Goal: Task Accomplishment & Management: Use online tool/utility

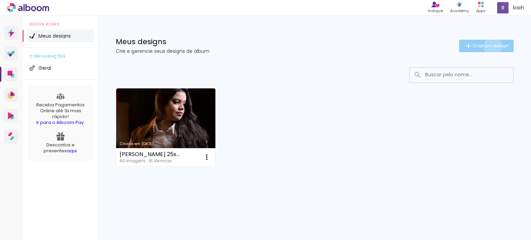
click at [491, 46] on span "Criar um design" at bounding box center [490, 46] width 36 height 4
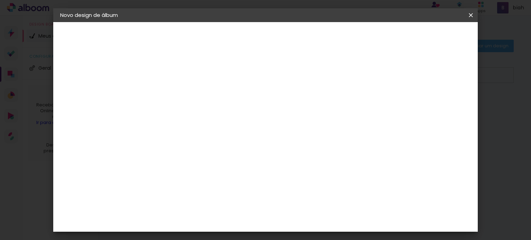
click at [173, 88] on input at bounding box center [173, 92] width 0 height 11
click at [173, 95] on input at bounding box center [173, 92] width 0 height 11
type input "[PERSON_NAME] 20x40"
type paper-input "[PERSON_NAME] 20x40"
click at [244, 40] on paper-button "Avançar" at bounding box center [227, 37] width 34 height 12
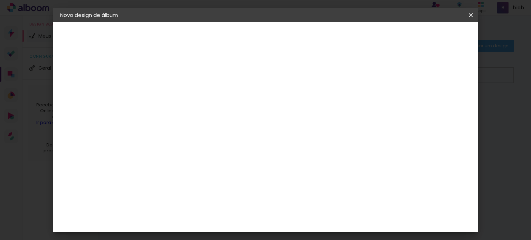
click at [302, 102] on paper-item "Tamanho Livre" at bounding box center [269, 104] width 66 height 15
click at [0, 0] on slot "Avançar" at bounding box center [0, 0] width 0 height 0
click at [245, 106] on span "30" at bounding box center [241, 108] width 11 height 10
click at [165, 77] on input "2" at bounding box center [168, 79] width 24 height 9
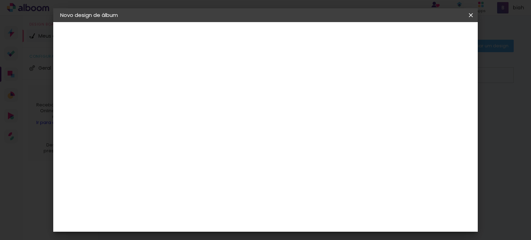
click at [239, 91] on div "30 cm cm cm mm A maioria das encadernadoras sugere 5mm de sangria." at bounding box center [294, 114] width 302 height 55
click at [308, 213] on input "60" at bounding box center [304, 211] width 18 height 10
type input "40"
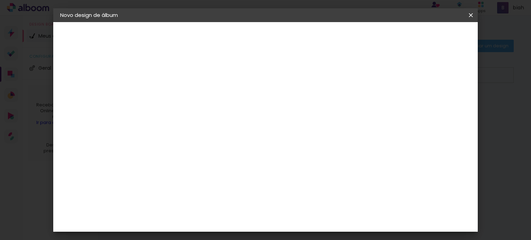
type paper-input "40"
drag, startPoint x: 194, startPoint y: 154, endPoint x: 203, endPoint y: 141, distance: 15.8
click at [186, 150] on input "30" at bounding box center [190, 153] width 18 height 10
type input "20"
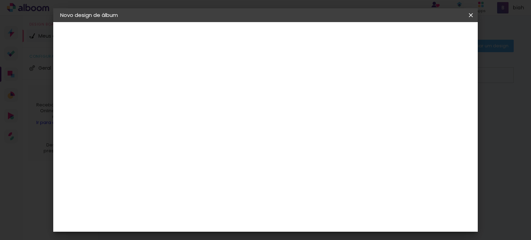
type paper-input "20"
click at [351, 102] on div at bounding box center [354, 51] width 70 height 105
click at [393, 78] on div at bounding box center [390, 79] width 6 height 6
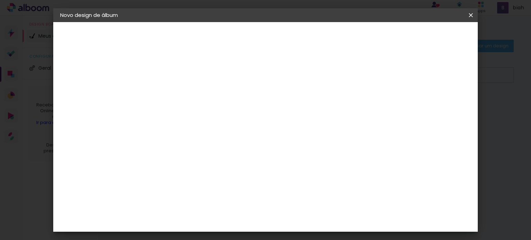
type paper-checkbox "on"
click at [427, 36] on span "Iniciar design" at bounding box center [411, 36] width 31 height 5
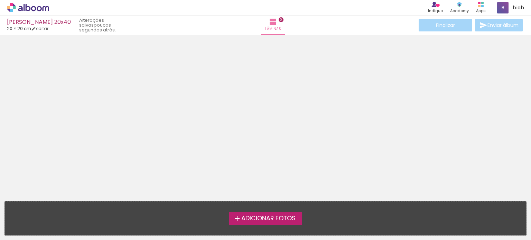
scroll to position [21, 0]
click at [286, 219] on span "Adicionar Fotos" at bounding box center [268, 219] width 54 height 6
click at [0, 0] on input "file" at bounding box center [0, 0] width 0 height 0
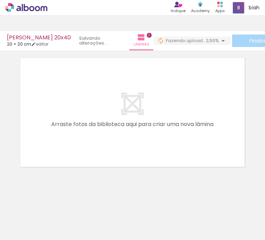
scroll to position [0, 1020]
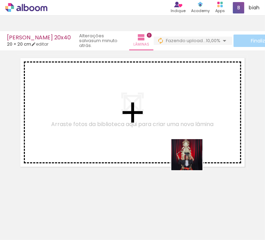
drag, startPoint x: 210, startPoint y: 220, endPoint x: 191, endPoint y: 150, distance: 73.3
click at [192, 150] on quentale-workspace at bounding box center [132, 120] width 265 height 240
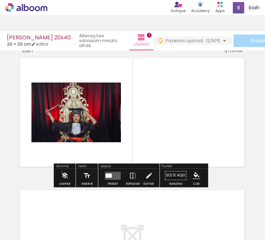
click at [112, 177] on quentale-layouter at bounding box center [113, 176] width 16 height 8
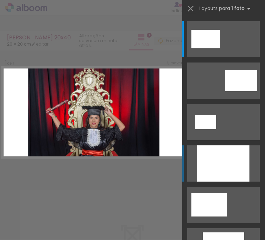
click at [212, 162] on div at bounding box center [223, 163] width 52 height 36
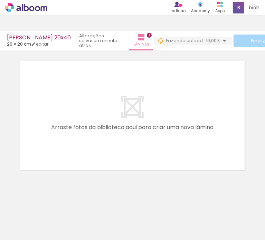
scroll to position [0, 252]
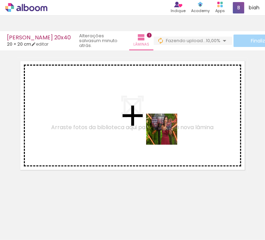
drag, startPoint x: 167, startPoint y: 217, endPoint x: 167, endPoint y: 134, distance: 82.2
click at [167, 134] on quentale-workspace at bounding box center [132, 120] width 265 height 240
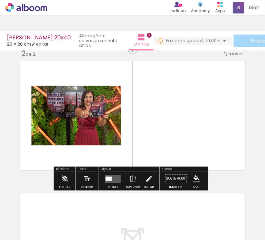
scroll to position [129, 0]
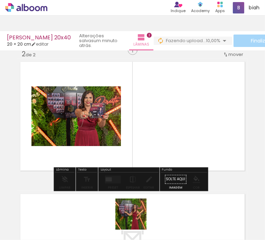
drag, startPoint x: 136, startPoint y: 223, endPoint x: 161, endPoint y: 124, distance: 101.9
click at [161, 124] on quentale-workspace at bounding box center [132, 120] width 265 height 240
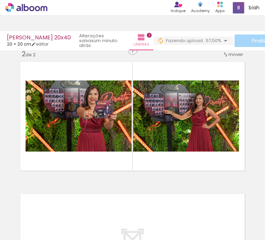
scroll to position [0, 1333]
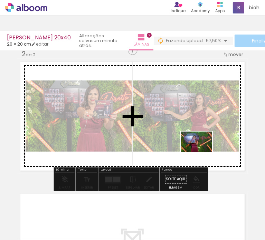
drag, startPoint x: 211, startPoint y: 217, endPoint x: 202, endPoint y: 152, distance: 65.0
click at [202, 152] on quentale-workspace at bounding box center [132, 120] width 265 height 240
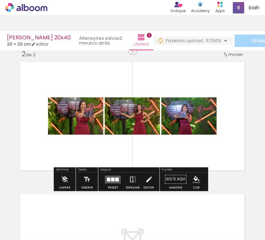
click at [115, 180] on div at bounding box center [116, 180] width 3 height 4
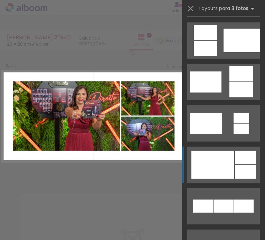
scroll to position [207, 0]
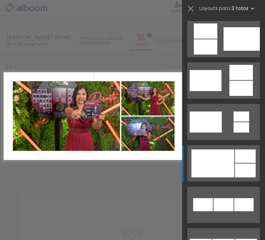
click at [229, 160] on div at bounding box center [212, 164] width 43 height 28
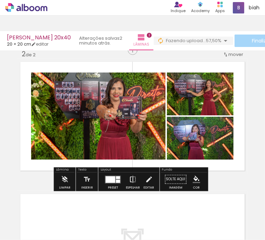
click at [131, 177] on iron-icon at bounding box center [133, 180] width 8 height 14
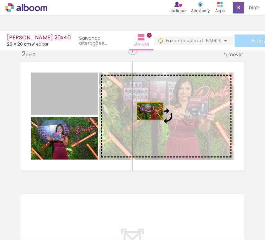
drag, startPoint x: 137, startPoint y: 110, endPoint x: 183, endPoint y: 109, distance: 45.9
click at [0, 0] on slot at bounding box center [0, 0] width 0 height 0
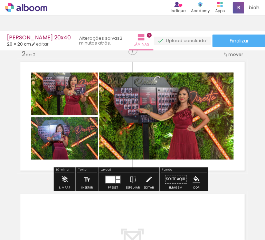
click at [108, 178] on div at bounding box center [111, 179] width 10 height 7
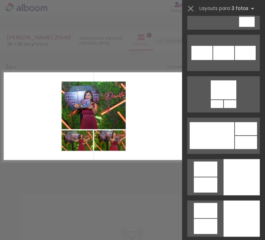
scroll to position [1506, 0]
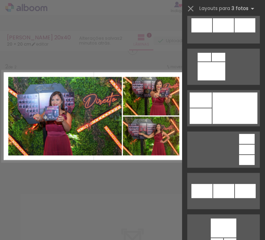
click at [125, 57] on div "Confirmar Cancelar" at bounding box center [132, 112] width 265 height 413
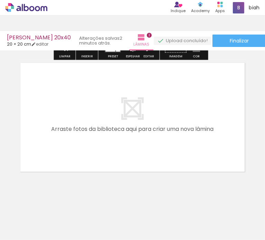
scroll to position [261, 0]
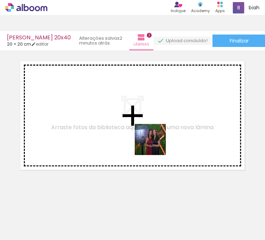
drag, startPoint x: 174, startPoint y: 220, endPoint x: 151, endPoint y: 126, distance: 96.9
click at [151, 126] on quentale-workspace at bounding box center [132, 120] width 265 height 240
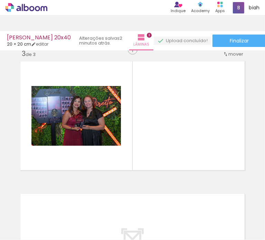
scroll to position [0, 381]
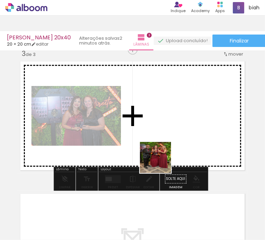
drag, startPoint x: 80, startPoint y: 220, endPoint x: 191, endPoint y: 120, distance: 150.2
click at [191, 120] on quentale-workspace at bounding box center [132, 120] width 265 height 240
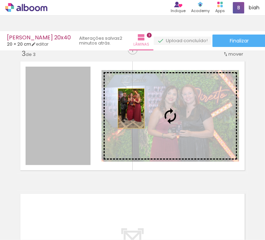
drag, startPoint x: 67, startPoint y: 117, endPoint x: 167, endPoint y: 107, distance: 100.6
click at [0, 0] on slot at bounding box center [0, 0] width 0 height 0
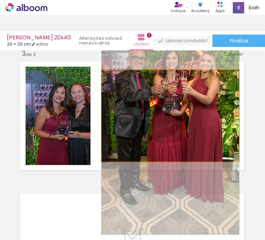
drag, startPoint x: 170, startPoint y: 113, endPoint x: 166, endPoint y: 139, distance: 26.2
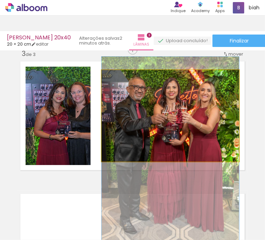
drag, startPoint x: 185, startPoint y: 106, endPoint x: 143, endPoint y: 129, distance: 47.6
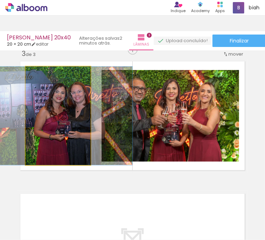
drag, startPoint x: 66, startPoint y: 117, endPoint x: 174, endPoint y: 118, distance: 107.4
click at [0, 0] on slot at bounding box center [0, 0] width 0 height 0
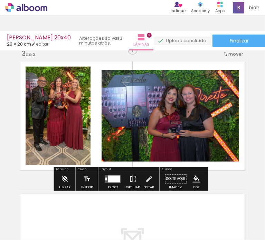
click at [130, 181] on iron-icon at bounding box center [133, 179] width 8 height 14
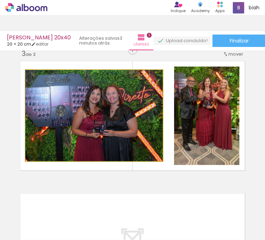
drag, startPoint x: 94, startPoint y: 133, endPoint x: 82, endPoint y: 131, distance: 11.9
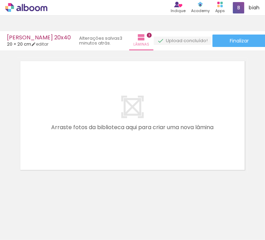
scroll to position [0, 217]
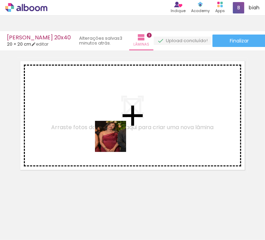
drag, startPoint x: 129, startPoint y: 217, endPoint x: 113, endPoint y: 132, distance: 86.7
click at [113, 132] on quentale-workspace at bounding box center [132, 120] width 265 height 240
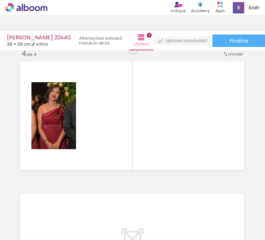
scroll to position [0, 0]
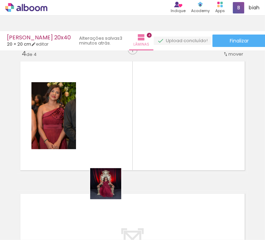
drag, startPoint x: 75, startPoint y: 221, endPoint x: 164, endPoint y: 159, distance: 109.0
click at [170, 135] on quentale-workspace at bounding box center [132, 120] width 265 height 240
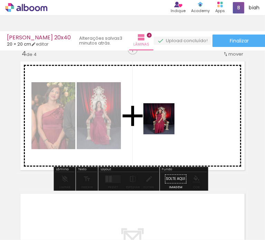
drag, startPoint x: 151, startPoint y: 220, endPoint x: 164, endPoint y: 121, distance: 99.8
click at [165, 119] on quentale-workspace at bounding box center [132, 120] width 265 height 240
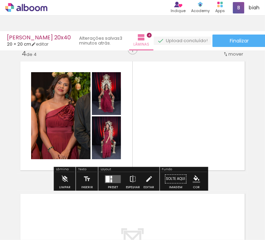
click at [112, 179] on quentale-layouter at bounding box center [113, 179] width 16 height 8
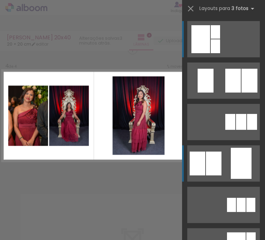
click at [231, 164] on div at bounding box center [241, 163] width 21 height 31
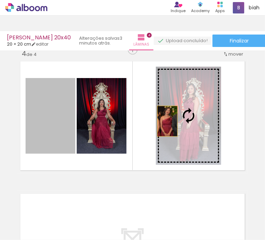
drag, startPoint x: 53, startPoint y: 127, endPoint x: 191, endPoint y: 117, distance: 138.2
click at [0, 0] on slot at bounding box center [0, 0] width 0 height 0
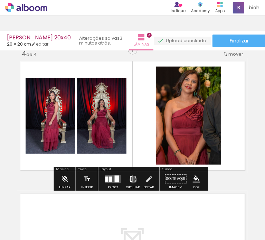
click at [132, 180] on iron-icon at bounding box center [133, 179] width 8 height 14
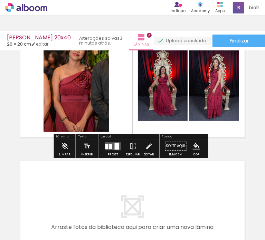
scroll to position [428, 0]
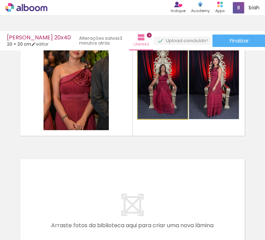
click at [177, 100] on quentale-photo at bounding box center [163, 81] width 50 height 76
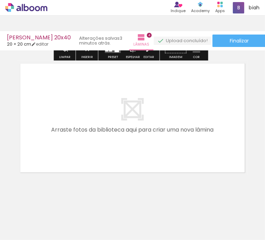
scroll to position [526, 0]
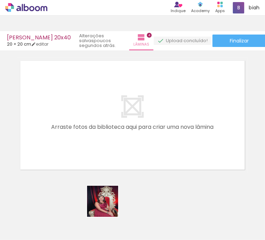
drag, startPoint x: 110, startPoint y: 217, endPoint x: 72, endPoint y: 100, distance: 122.9
click at [72, 100] on quentale-workspace at bounding box center [132, 120] width 265 height 240
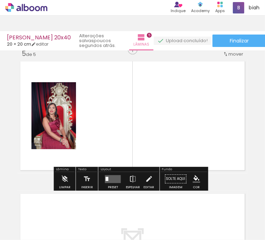
scroll to position [525, 0]
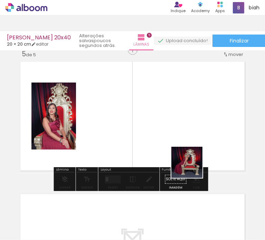
drag, startPoint x: 194, startPoint y: 217, endPoint x: 184, endPoint y: 127, distance: 90.0
click at [184, 121] on quentale-workspace at bounding box center [132, 120] width 265 height 240
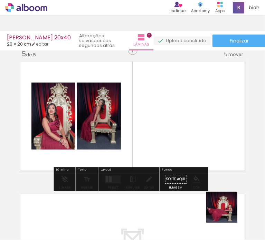
drag, startPoint x: 232, startPoint y: 222, endPoint x: 187, endPoint y: 105, distance: 125.5
click at [190, 102] on quentale-workspace at bounding box center [132, 120] width 265 height 240
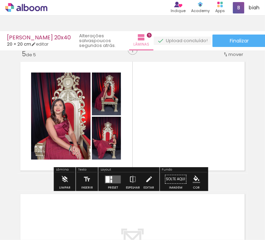
click at [114, 180] on quentale-layouter at bounding box center [113, 179] width 16 height 8
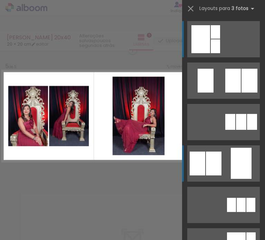
click at [236, 167] on div at bounding box center [241, 163] width 21 height 31
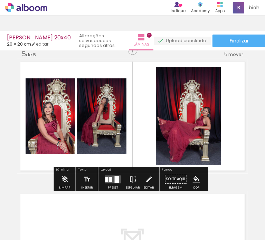
click at [129, 179] on iron-icon at bounding box center [133, 180] width 8 height 14
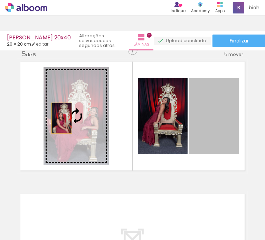
drag, startPoint x: 223, startPoint y: 128, endPoint x: 83, endPoint y: 117, distance: 140.3
click at [0, 0] on slot at bounding box center [0, 0] width 0 height 0
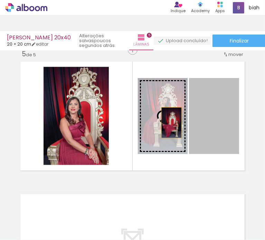
drag, startPoint x: 185, startPoint y: 124, endPoint x: 169, endPoint y: 123, distance: 16.6
click at [0, 0] on slot at bounding box center [0, 0] width 0 height 0
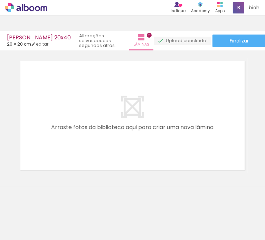
scroll to position [0, 920]
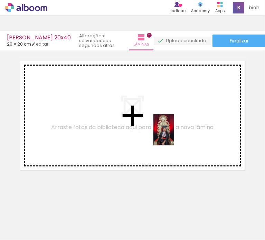
drag, startPoint x: 224, startPoint y: 219, endPoint x: 174, endPoint y: 135, distance: 97.5
click at [174, 135] on quentale-workspace at bounding box center [132, 120] width 265 height 240
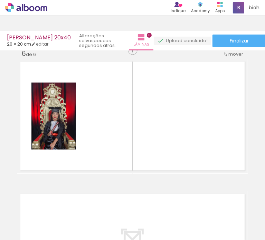
scroll to position [0, 1029]
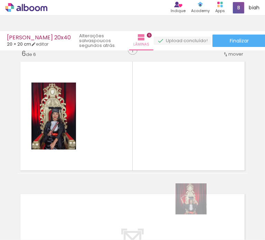
drag, startPoint x: 204, startPoint y: 223, endPoint x: 177, endPoint y: 154, distance: 73.8
click at [177, 154] on quentale-workspace at bounding box center [132, 120] width 265 height 240
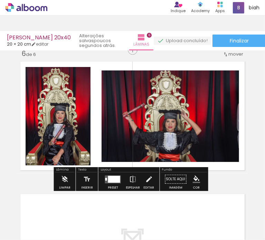
click at [108, 177] on div at bounding box center [114, 179] width 12 height 7
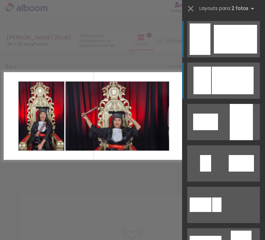
click at [226, 74] on div at bounding box center [233, 81] width 42 height 28
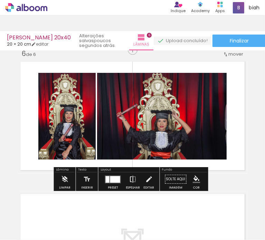
click at [132, 178] on iron-icon at bounding box center [133, 180] width 8 height 14
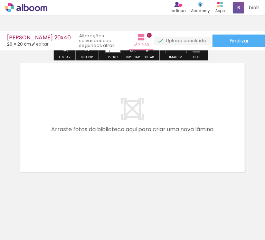
scroll to position [791, 0]
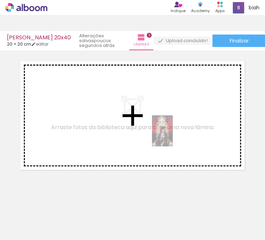
drag, startPoint x: 127, startPoint y: 219, endPoint x: 173, endPoint y: 136, distance: 95.2
click at [173, 136] on quentale-workspace at bounding box center [132, 120] width 265 height 240
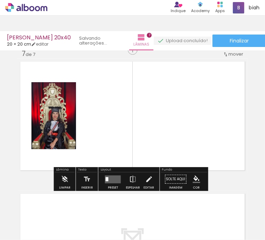
scroll to position [790, 0]
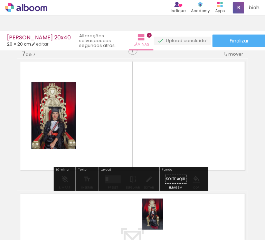
click at [163, 219] on div at bounding box center [162, 217] width 23 height 34
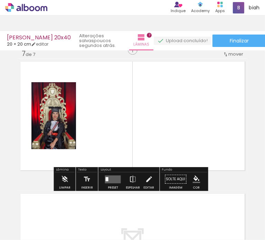
click at [36, 115] on quentale-photo at bounding box center [53, 115] width 45 height 67
drag, startPoint x: 36, startPoint y: 115, endPoint x: 138, endPoint y: 142, distance: 105.3
click at [138, 142] on quentale-layouter at bounding box center [132, 115] width 230 height 115
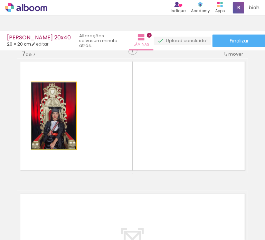
click at [54, 130] on quentale-photo at bounding box center [53, 115] width 45 height 67
click at [36, 89] on iron-icon at bounding box center [38, 89] width 6 height 7
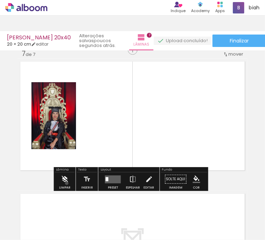
click at [67, 183] on iron-icon at bounding box center [65, 179] width 8 height 14
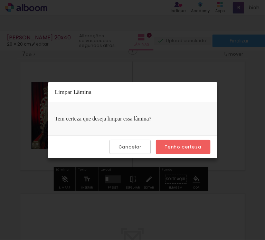
click at [0, 0] on slot "Tenho certeza" at bounding box center [0, 0] width 0 height 0
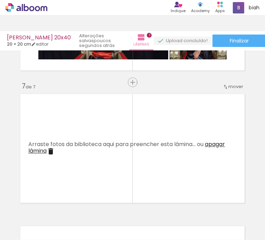
scroll to position [756, 0]
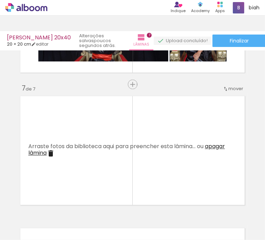
click at [166, 218] on div at bounding box center [162, 217] width 23 height 34
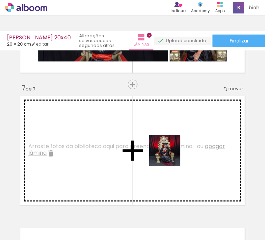
drag, startPoint x: 165, startPoint y: 219, endPoint x: 170, endPoint y: 156, distance: 63.4
click at [170, 156] on quentale-workspace at bounding box center [132, 120] width 265 height 240
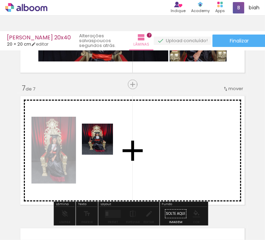
drag, startPoint x: 87, startPoint y: 219, endPoint x: 107, endPoint y: 129, distance: 91.9
click at [107, 129] on quentale-workspace at bounding box center [132, 120] width 265 height 240
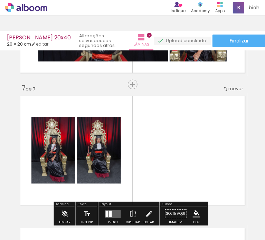
scroll to position [0, 916]
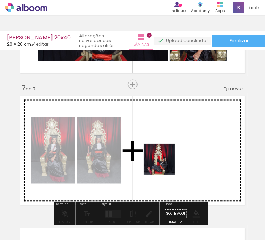
drag, startPoint x: 164, startPoint y: 221, endPoint x: 133, endPoint y: 193, distance: 41.9
click at [163, 151] on quentale-workspace at bounding box center [132, 120] width 265 height 240
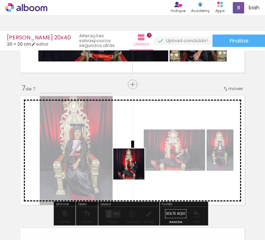
drag, startPoint x: 122, startPoint y: 220, endPoint x: 137, endPoint y: 149, distance: 72.8
click at [138, 148] on quentale-workspace at bounding box center [132, 120] width 265 height 240
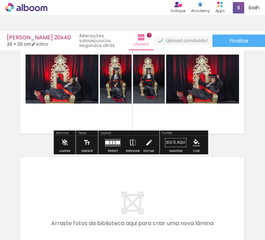
scroll to position [825, 0]
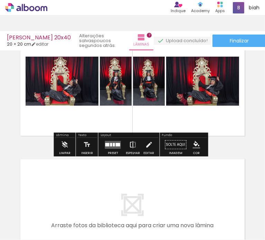
click at [131, 142] on iron-icon at bounding box center [133, 145] width 8 height 14
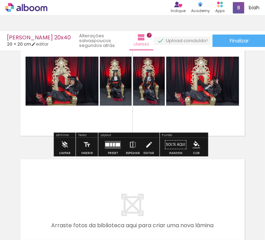
click at [117, 148] on quentale-layouter at bounding box center [113, 145] width 16 height 8
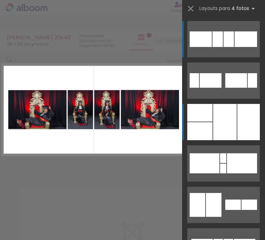
scroll to position [790, 0]
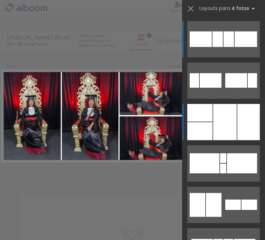
click at [218, 121] on div at bounding box center [224, 122] width 23 height 36
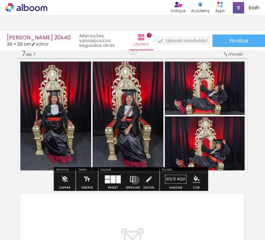
click at [134, 180] on iron-icon at bounding box center [133, 179] width 8 height 14
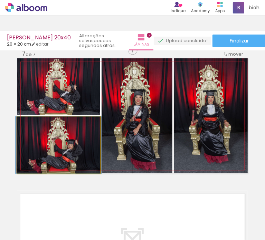
drag, startPoint x: 70, startPoint y: 154, endPoint x: 69, endPoint y: 92, distance: 62.2
click at [0, 0] on slot at bounding box center [0, 0] width 0 height 0
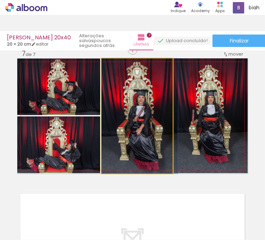
drag, startPoint x: 149, startPoint y: 124, endPoint x: 203, endPoint y: 115, distance: 54.6
click at [0, 0] on slot at bounding box center [0, 0] width 0 height 0
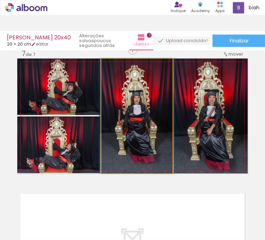
drag, startPoint x: 145, startPoint y: 126, endPoint x: 200, endPoint y: 122, distance: 55.5
click at [0, 0] on slot at bounding box center [0, 0] width 0 height 0
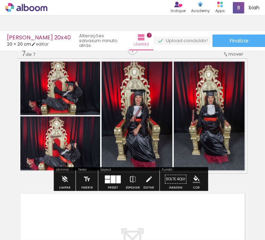
click at [207, 128] on quentale-photo at bounding box center [211, 115] width 74 height 115
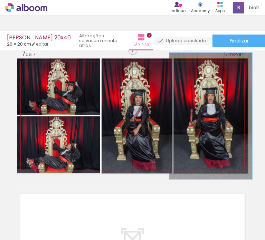
type paper-slider "110"
click at [189, 66] on div at bounding box center [192, 66] width 6 height 6
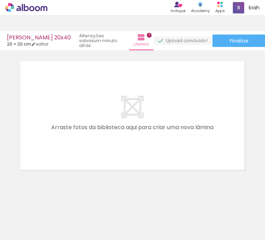
scroll to position [0, 429]
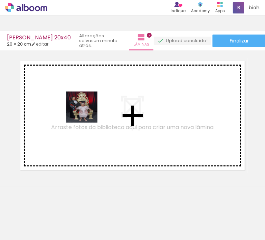
drag, startPoint x: 146, startPoint y: 215, endPoint x: 87, endPoint y: 112, distance: 118.3
click at [87, 112] on quentale-workspace at bounding box center [132, 120] width 265 height 240
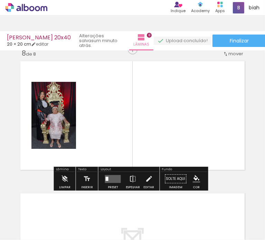
scroll to position [923, 0]
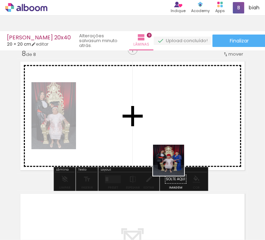
drag, startPoint x: 182, startPoint y: 219, endPoint x: 174, endPoint y: 139, distance: 81.2
click at [174, 139] on quentale-workspace at bounding box center [132, 120] width 265 height 240
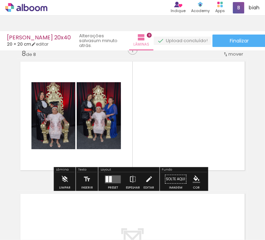
click at [110, 179] on quentale-layouter at bounding box center [113, 179] width 16 height 8
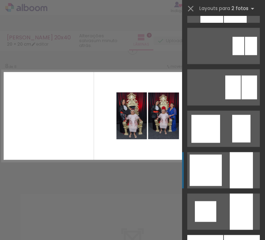
scroll to position [518, 0]
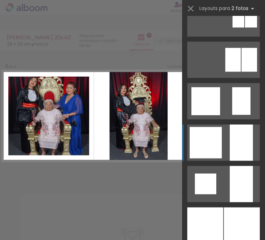
click at [231, 141] on div at bounding box center [241, 143] width 23 height 36
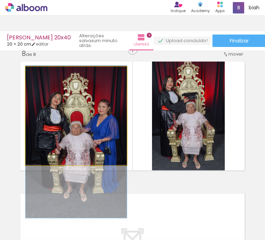
drag, startPoint x: 91, startPoint y: 118, endPoint x: 91, endPoint y: 144, distance: 25.9
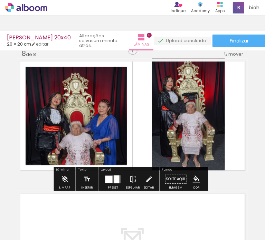
click at [129, 177] on iron-icon at bounding box center [133, 179] width 8 height 14
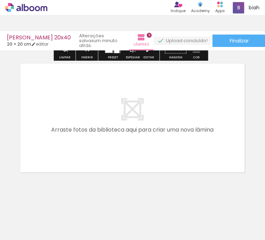
scroll to position [1056, 0]
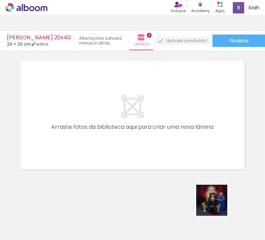
drag, startPoint x: 220, startPoint y: 222, endPoint x: 200, endPoint y: 114, distance: 110.4
click at [200, 114] on quentale-workspace at bounding box center [132, 120] width 265 height 240
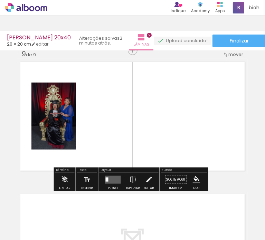
scroll to position [0, 542]
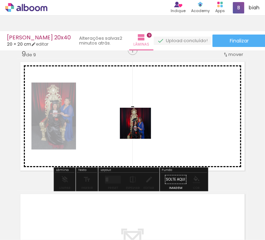
drag, startPoint x: 156, startPoint y: 220, endPoint x: 141, endPoint y: 123, distance: 97.9
click at [141, 123] on quentale-workspace at bounding box center [132, 120] width 265 height 240
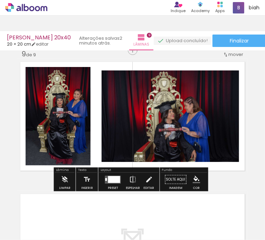
click at [111, 180] on div at bounding box center [114, 179] width 12 height 7
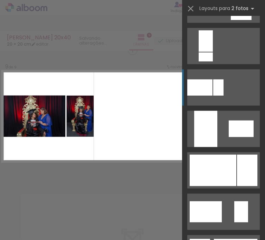
scroll to position [345, 0]
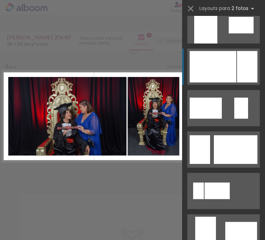
click at [213, 73] on div at bounding box center [213, 66] width 47 height 31
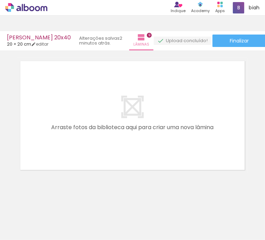
scroll to position [0, 708]
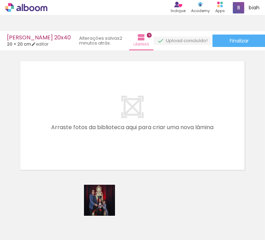
drag, startPoint x: 104, startPoint y: 218, endPoint x: 135, endPoint y: 210, distance: 32.8
click at [101, 124] on quentale-workspace at bounding box center [132, 120] width 265 height 240
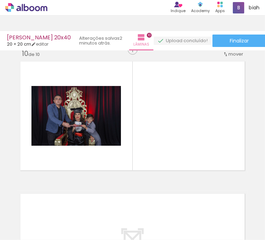
scroll to position [1187, 0]
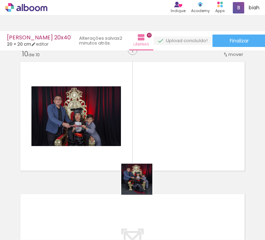
drag, startPoint x: 142, startPoint y: 212, endPoint x: 153, endPoint y: 162, distance: 51.4
click at [143, 149] on quentale-workspace at bounding box center [132, 120] width 265 height 240
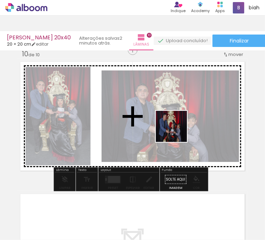
drag, startPoint x: 178, startPoint y: 217, endPoint x: 175, endPoint y: 131, distance: 86.4
click at [177, 131] on quentale-workspace at bounding box center [132, 120] width 265 height 240
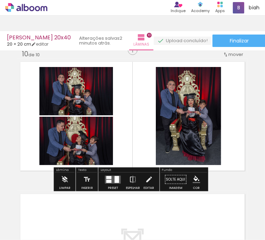
click at [111, 182] on quentale-layouter at bounding box center [113, 179] width 16 height 8
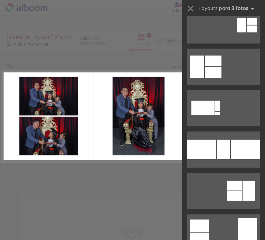
scroll to position [0, 0]
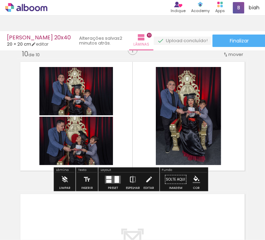
click at [131, 181] on iron-icon at bounding box center [133, 180] width 8 height 14
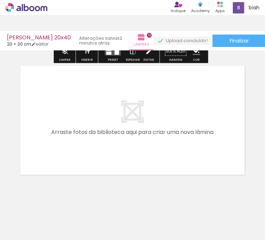
scroll to position [1320, 0]
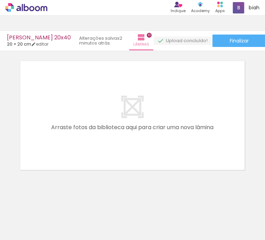
drag, startPoint x: 210, startPoint y: 222, endPoint x: 176, endPoint y: 143, distance: 86.5
click at [176, 143] on quentale-workspace at bounding box center [132, 120] width 265 height 240
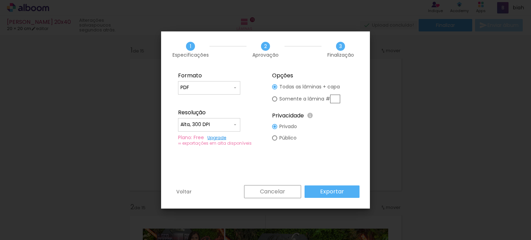
click at [223, 122] on input "Alta, 300 DPI" at bounding box center [206, 124] width 52 height 7
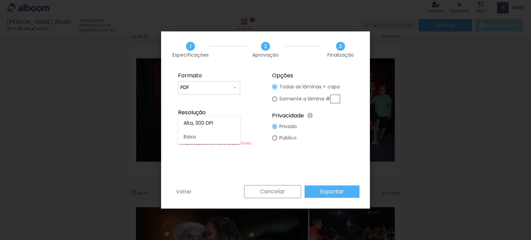
scroll to position [0, 1075]
click at [223, 122] on paper-item "Alta, 300 DPI" at bounding box center [209, 123] width 62 height 14
click at [0, 0] on slot "Público" at bounding box center [0, 0] width 0 height 0
type paper-radio-button "on"
click at [0, 0] on slot "Exportar" at bounding box center [0, 0] width 0 height 0
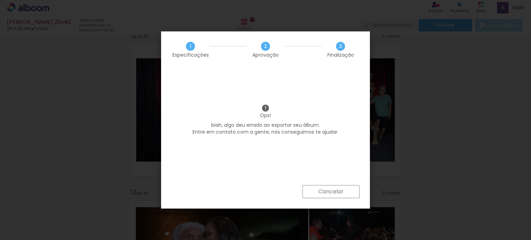
click at [0, 0] on slot "Cancelar" at bounding box center [0, 0] width 0 height 0
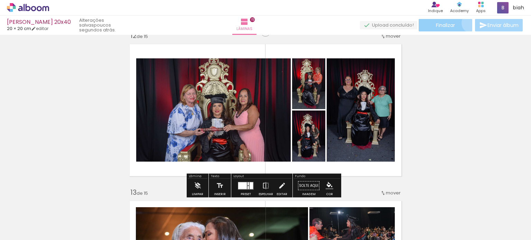
click at [469, 23] on paper-button "Finalizar" at bounding box center [445, 25] width 54 height 12
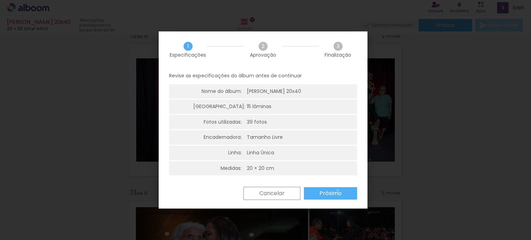
click at [0, 0] on slot "Próximo" at bounding box center [0, 0] width 0 height 0
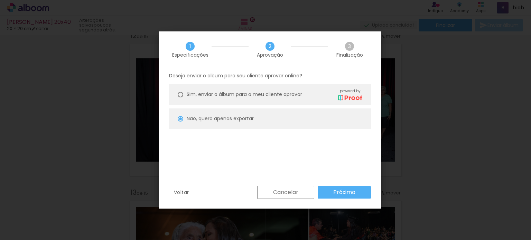
click at [343, 188] on paper-button "Próximo" at bounding box center [343, 192] width 53 height 12
type input "Alta, 300 DPI"
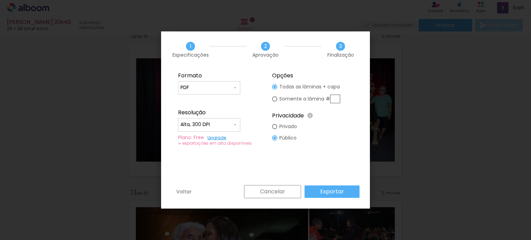
click at [0, 0] on slot "Privado" at bounding box center [0, 0] width 0 height 0
type paper-radio-button "on"
click at [0, 0] on slot "Exportar" at bounding box center [0, 0] width 0 height 0
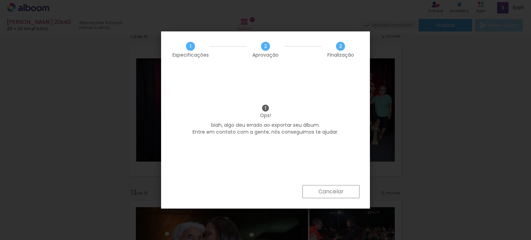
click at [0, 0] on slot "Cancelar" at bounding box center [0, 0] width 0 height 0
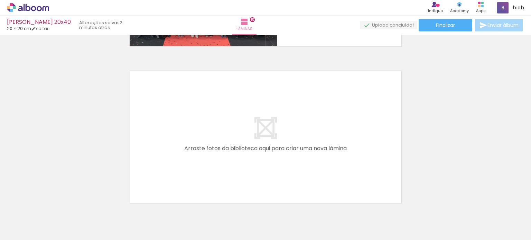
scroll to position [2374, 0]
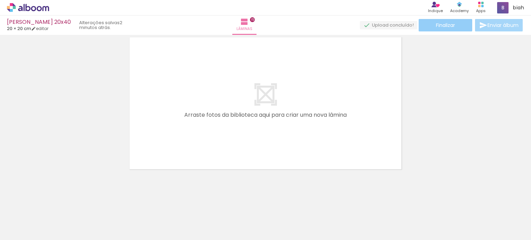
click at [456, 30] on paper-button "Finalizar" at bounding box center [445, 25] width 54 height 12
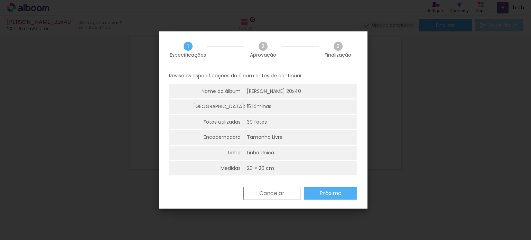
click at [268, 50] on div "2 Aprovação" at bounding box center [263, 50] width 38 height 16
click at [0, 0] on slot "Próximo" at bounding box center [0, 0] width 0 height 0
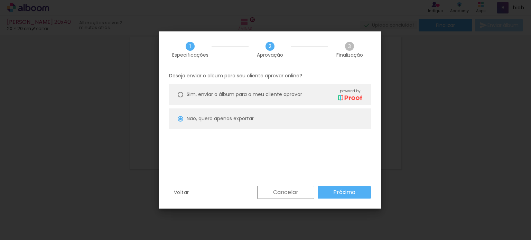
click at [333, 188] on paper-button "Próximo" at bounding box center [343, 192] width 53 height 12
type input "Alta, 300 DPI"
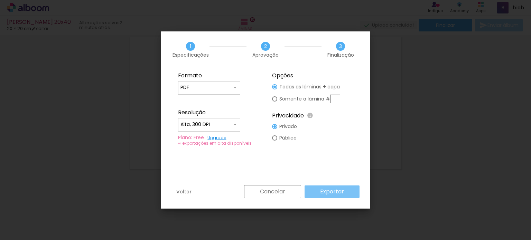
click at [0, 0] on slot "Exportar" at bounding box center [0, 0] width 0 height 0
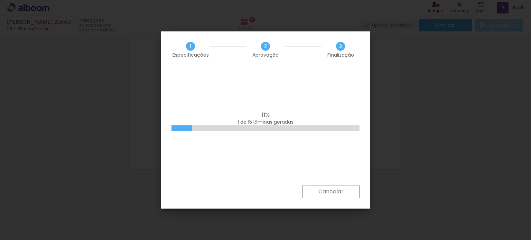
scroll to position [0, 1075]
click at [329, 185] on div "1 Especificações 2 Aprovação 3 Finalização Ops! biah, algo deu errado ao export…" at bounding box center [265, 119] width 209 height 177
click at [0, 0] on slot "Cancelar" at bounding box center [0, 0] width 0 height 0
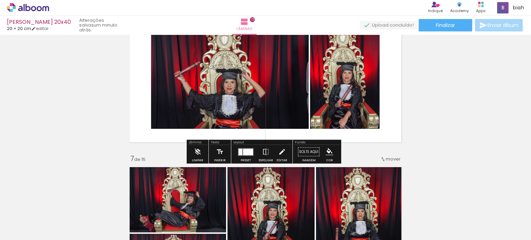
scroll to position [819, 0]
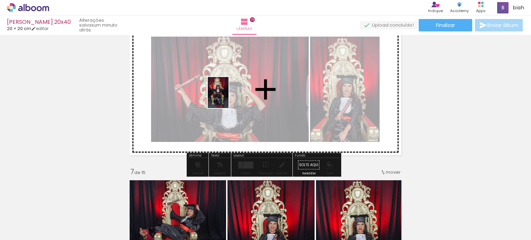
drag, startPoint x: 199, startPoint y: 216, endPoint x: 228, endPoint y: 98, distance: 121.4
click at [228, 98] on quentale-workspace at bounding box center [265, 120] width 531 height 240
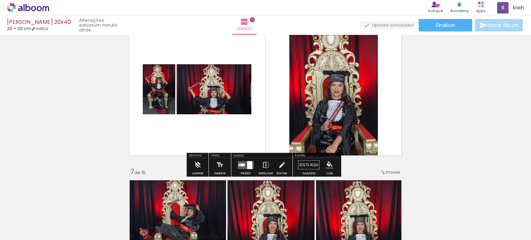
scroll to position [0, 1075]
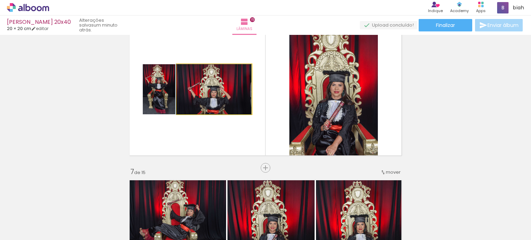
click at [229, 99] on quentale-photo at bounding box center [214, 89] width 75 height 50
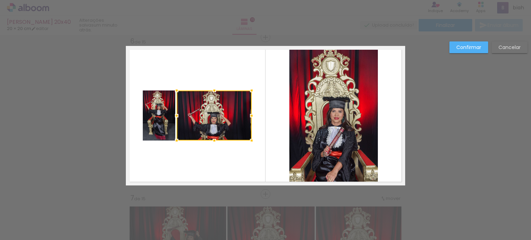
scroll to position [793, 0]
click at [0, 0] on slot "Confirmar" at bounding box center [0, 0] width 0 height 0
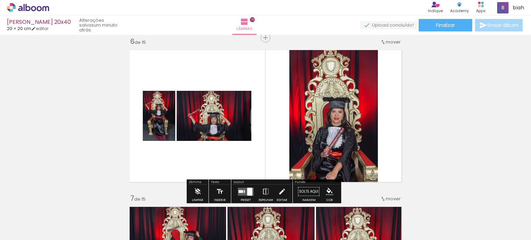
click at [235, 125] on quentale-photo at bounding box center [214, 116] width 75 height 50
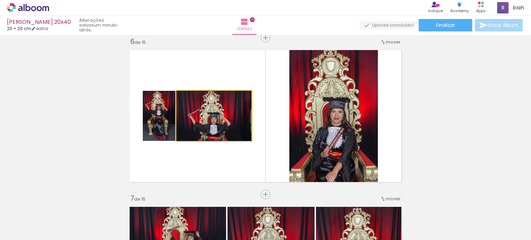
click at [224, 113] on quentale-photo at bounding box center [214, 116] width 75 height 50
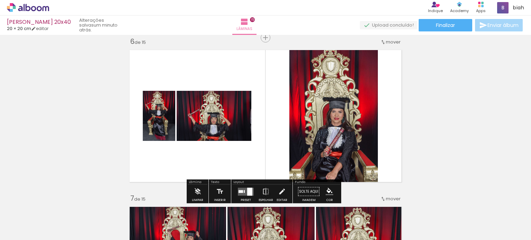
click at [224, 113] on quentale-photo at bounding box center [214, 116] width 75 height 50
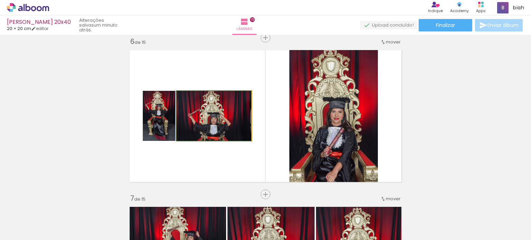
click at [224, 113] on quentale-photo at bounding box center [214, 116] width 75 height 50
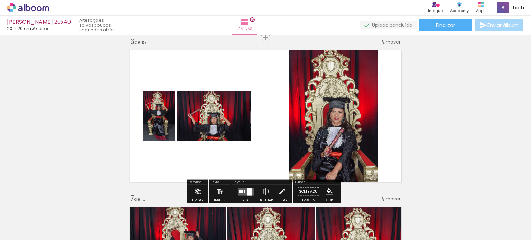
drag, startPoint x: 224, startPoint y: 111, endPoint x: 207, endPoint y: 114, distance: 17.2
click at [207, 115] on quentale-photo at bounding box center [214, 116] width 75 height 50
click at [220, 118] on quentale-photo at bounding box center [214, 116] width 75 height 50
click at [207, 118] on quentale-photo at bounding box center [214, 116] width 75 height 50
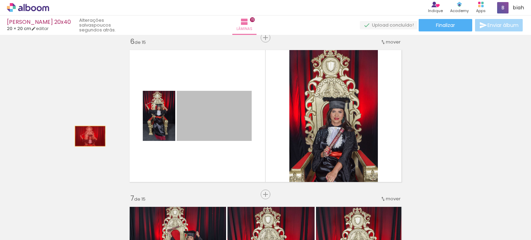
drag, startPoint x: 202, startPoint y: 118, endPoint x: 85, endPoint y: 132, distance: 117.9
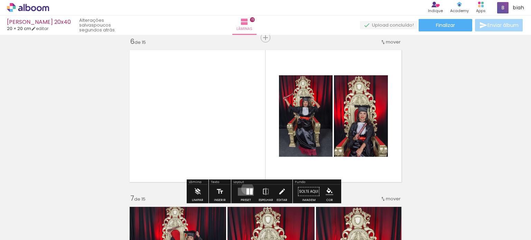
click at [246, 188] on div at bounding box center [247, 191] width 3 height 6
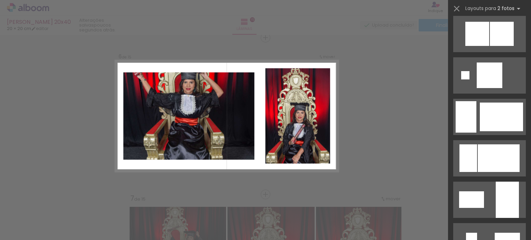
scroll to position [1002, 0]
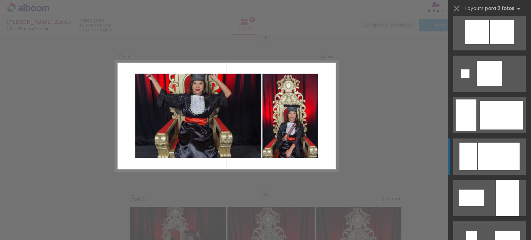
click at [489, 158] on div at bounding box center [498, 157] width 42 height 28
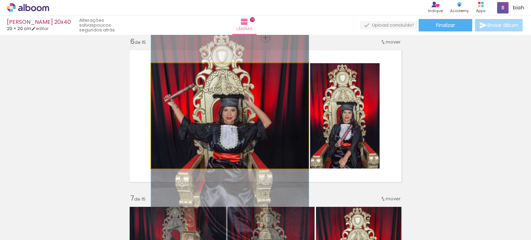
drag, startPoint x: 233, startPoint y: 106, endPoint x: 233, endPoint y: 141, distance: 34.9
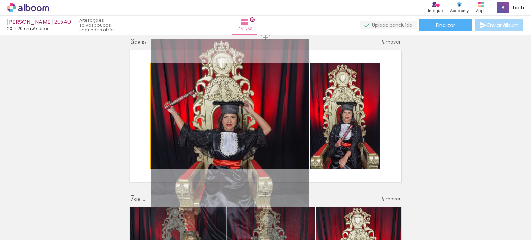
drag, startPoint x: 236, startPoint y: 134, endPoint x: 236, endPoint y: 139, distance: 4.8
click at [239, 118] on quentale-photo at bounding box center [230, 115] width 158 height 105
click at [240, 118] on quentale-photo at bounding box center [230, 115] width 158 height 105
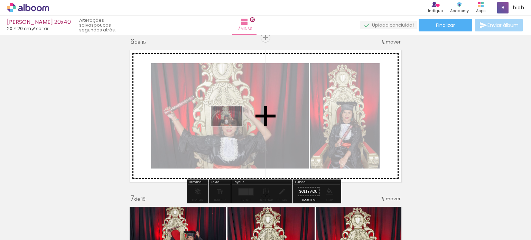
drag, startPoint x: 153, startPoint y: 219, endPoint x: 231, endPoint y: 126, distance: 120.8
click at [231, 126] on quentale-workspace at bounding box center [265, 120] width 531 height 240
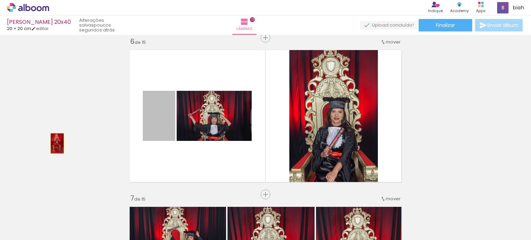
drag, startPoint x: 150, startPoint y: 118, endPoint x: 69, endPoint y: 131, distance: 82.1
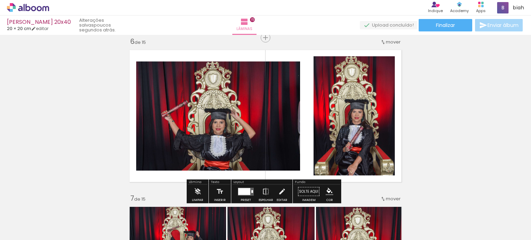
click at [238, 191] on div at bounding box center [244, 191] width 12 height 7
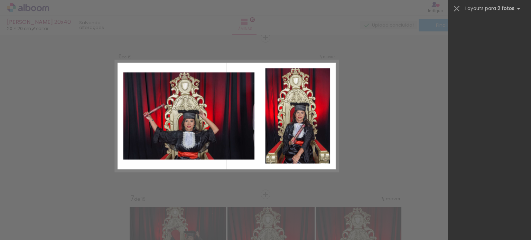
scroll to position [0, 0]
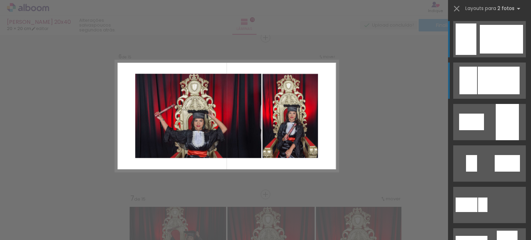
click at [494, 73] on div at bounding box center [498, 81] width 42 height 28
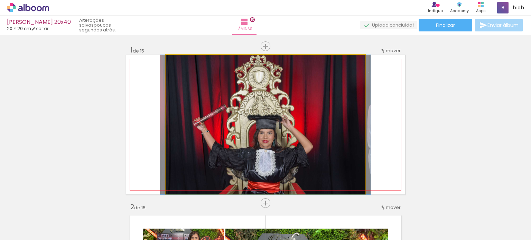
click at [269, 125] on quentale-photo at bounding box center [265, 125] width 199 height 140
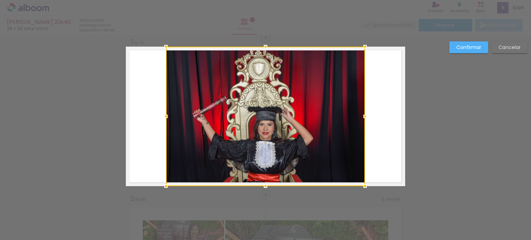
scroll to position [9, 0]
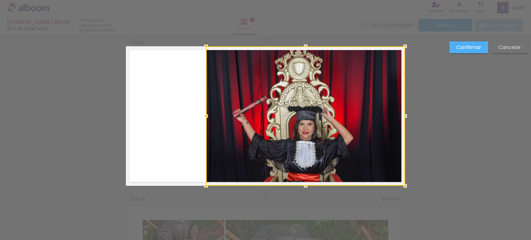
drag, startPoint x: 299, startPoint y: 110, endPoint x: 339, endPoint y: 106, distance: 39.5
click at [339, 106] on div at bounding box center [305, 116] width 199 height 140
